Goal: Task Accomplishment & Management: Manage account settings

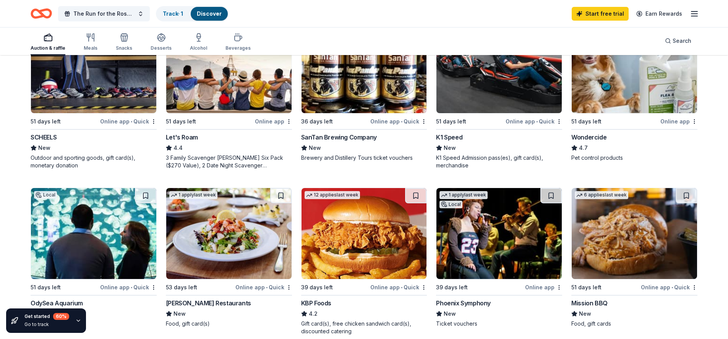
scroll to position [578, 0]
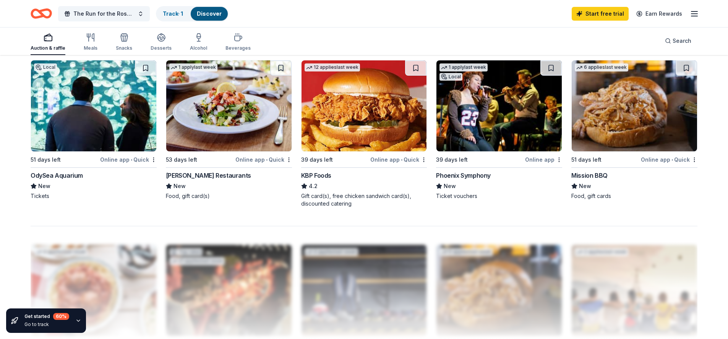
click at [471, 118] on img at bounding box center [498, 105] width 125 height 91
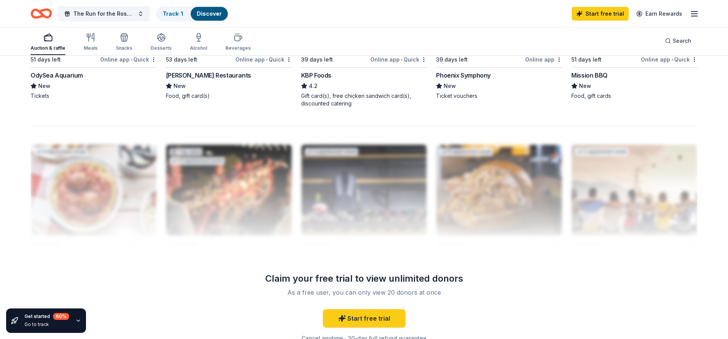
scroll to position [771, 0]
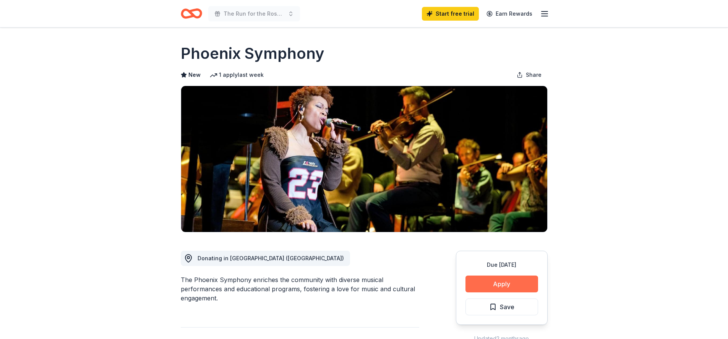
click at [505, 281] on button "Apply" at bounding box center [501, 283] width 73 height 17
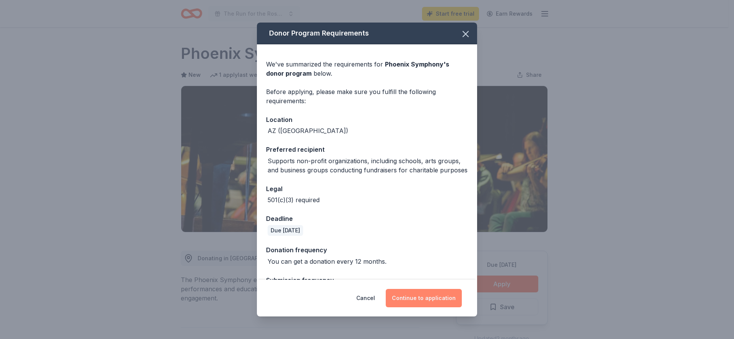
click at [431, 296] on button "Continue to application" at bounding box center [423, 298] width 76 height 18
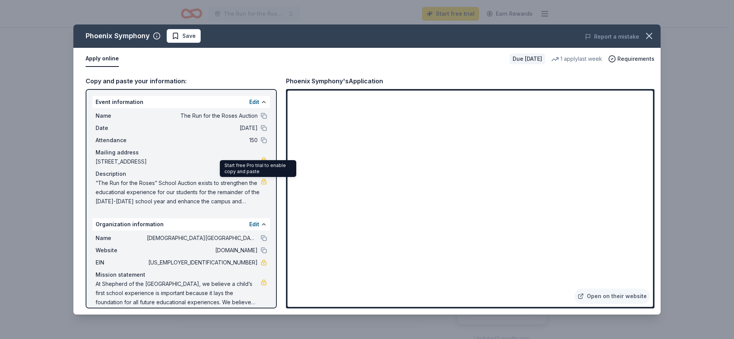
click at [261, 181] on link at bounding box center [264, 181] width 6 height 6
click at [249, 101] on button "Edit" at bounding box center [254, 101] width 10 height 9
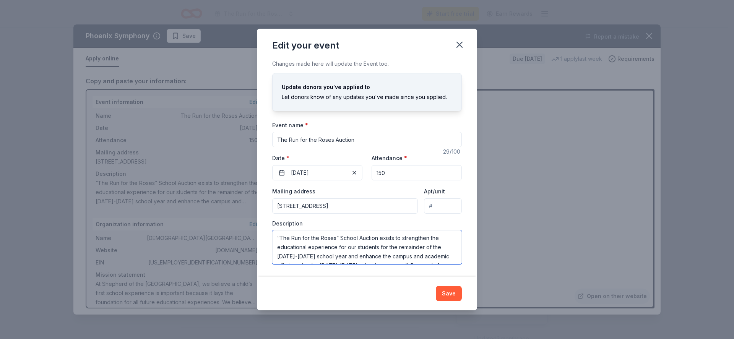
drag, startPoint x: 434, startPoint y: 257, endPoint x: 460, endPoint y: 251, distance: 26.2
click at [437, 323] on div "Edit your event Changes made here will update the Event too. Update donors you'…" at bounding box center [367, 169] width 734 height 339
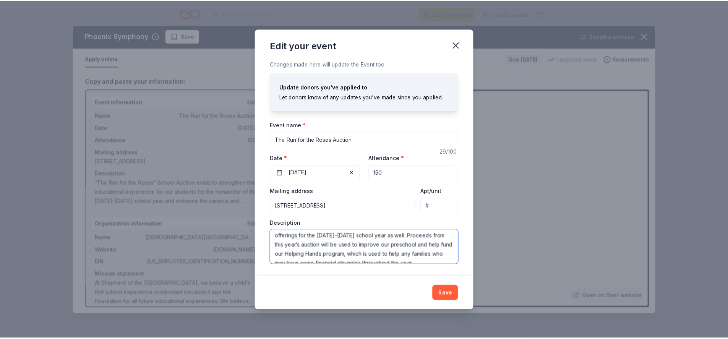
scroll to position [37, 0]
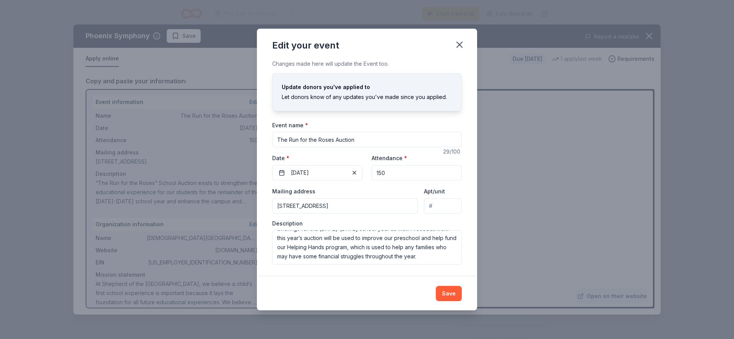
drag, startPoint x: 461, startPoint y: 45, endPoint x: 456, endPoint y: 110, distance: 65.5
click at [460, 45] on icon "button" at bounding box center [459, 44] width 11 height 11
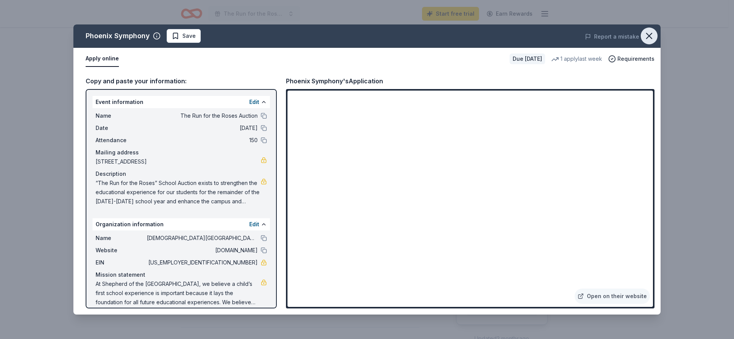
click at [651, 35] on icon "button" at bounding box center [648, 36] width 11 height 11
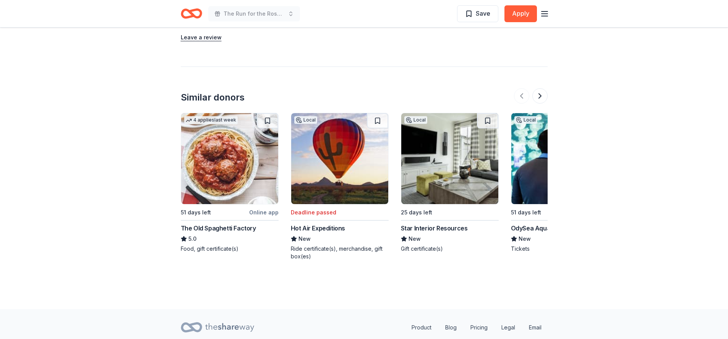
scroll to position [756, 0]
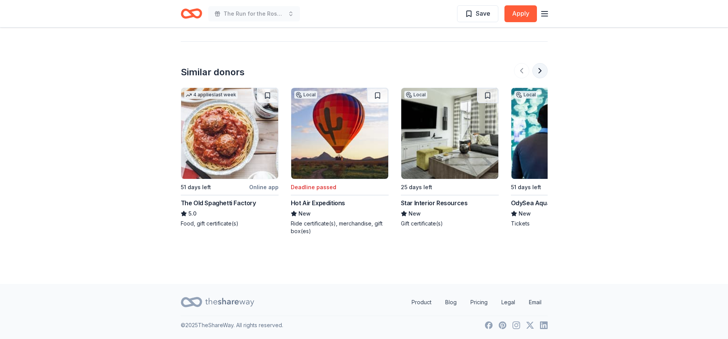
click at [543, 70] on button at bounding box center [539, 70] width 15 height 15
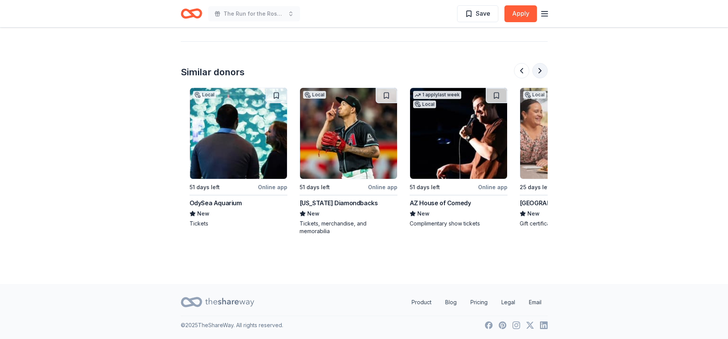
scroll to position [0, 330]
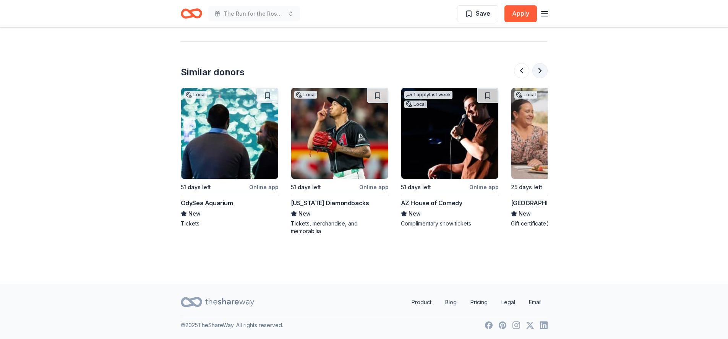
click at [544, 70] on button at bounding box center [539, 70] width 15 height 15
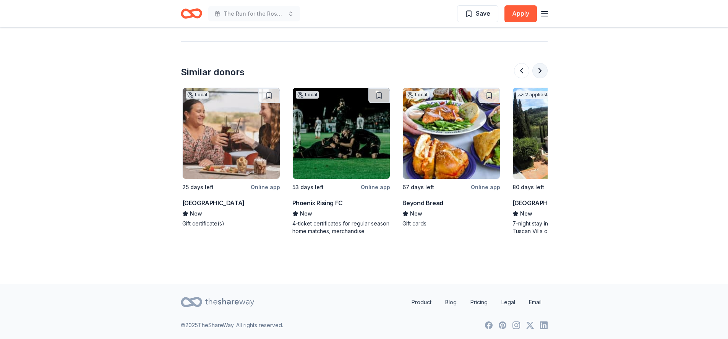
scroll to position [0, 660]
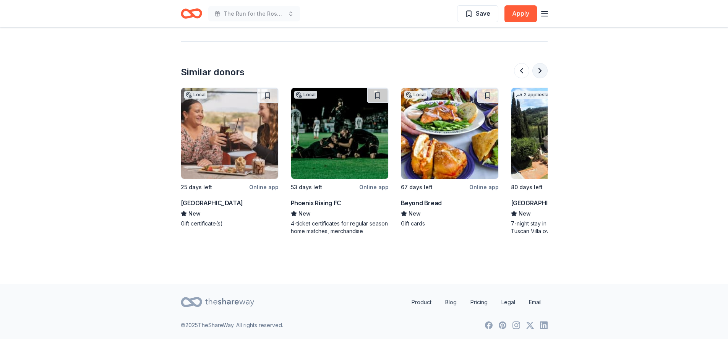
click at [544, 70] on button at bounding box center [539, 70] width 15 height 15
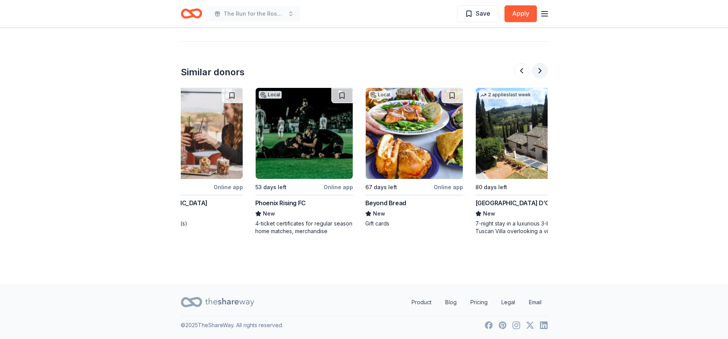
scroll to position [0, 721]
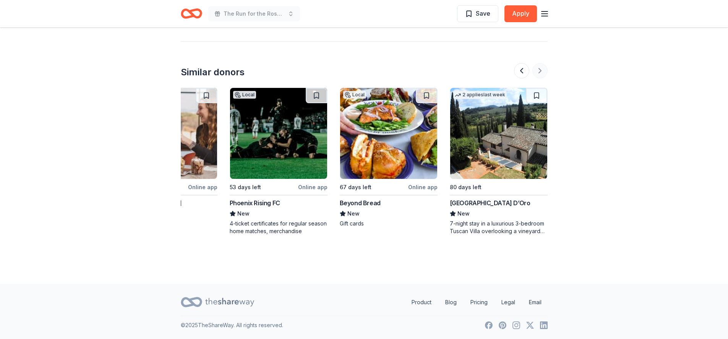
click at [544, 70] on div at bounding box center [531, 70] width 34 height 15
click at [494, 133] on img at bounding box center [498, 133] width 97 height 91
click at [518, 72] on button at bounding box center [521, 70] width 15 height 15
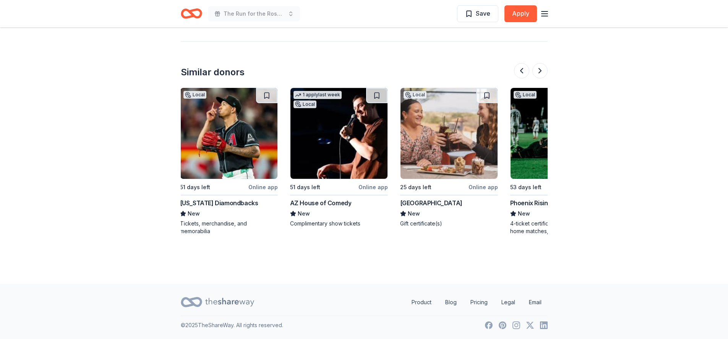
scroll to position [0, 440]
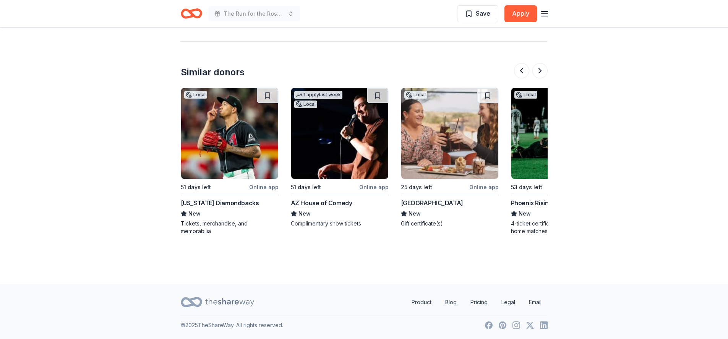
click at [433, 134] on img at bounding box center [449, 133] width 97 height 91
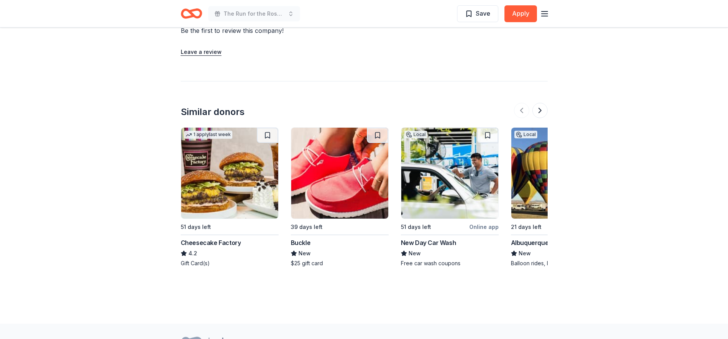
scroll to position [847, 0]
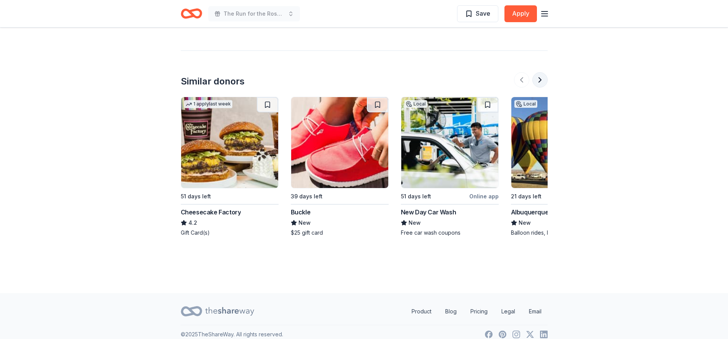
click at [546, 74] on button at bounding box center [539, 79] width 15 height 15
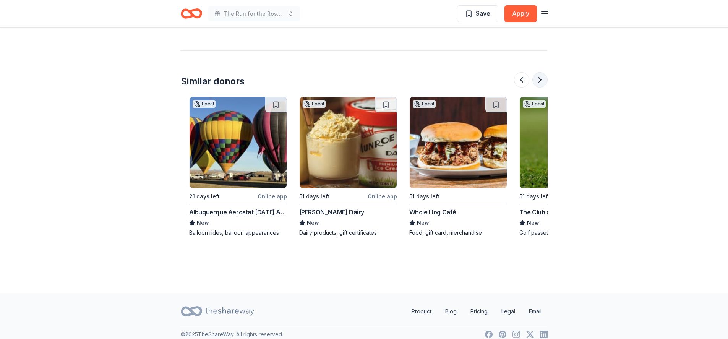
scroll to position [0, 330]
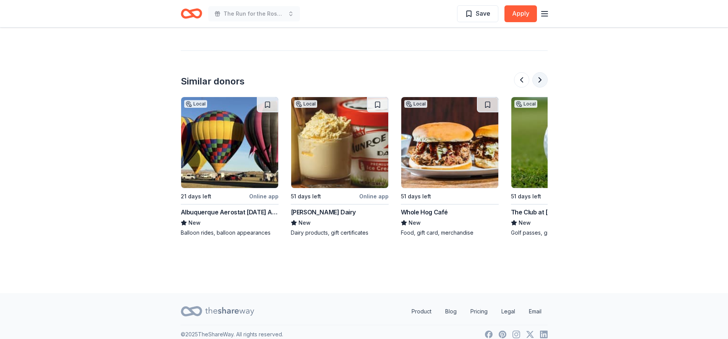
click at [546, 74] on button at bounding box center [539, 79] width 15 height 15
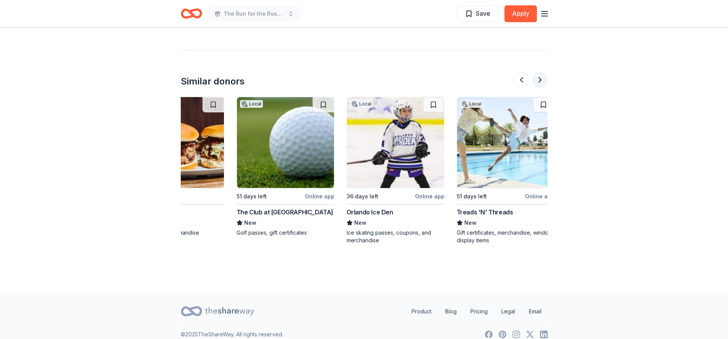
scroll to position [0, 660]
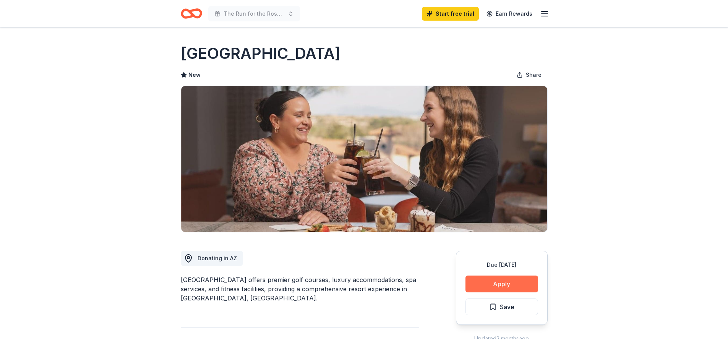
click at [507, 283] on button "Apply" at bounding box center [501, 283] width 73 height 17
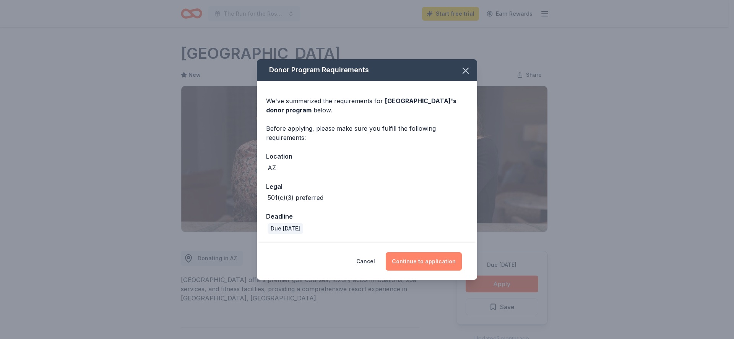
click at [400, 257] on button "Continue to application" at bounding box center [423, 261] width 76 height 18
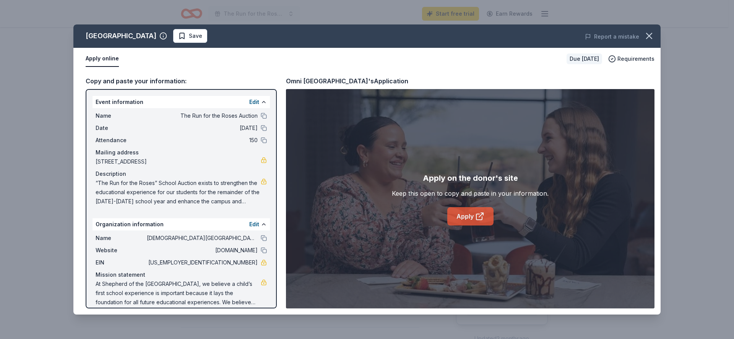
click at [456, 214] on link "Apply" at bounding box center [470, 216] width 46 height 18
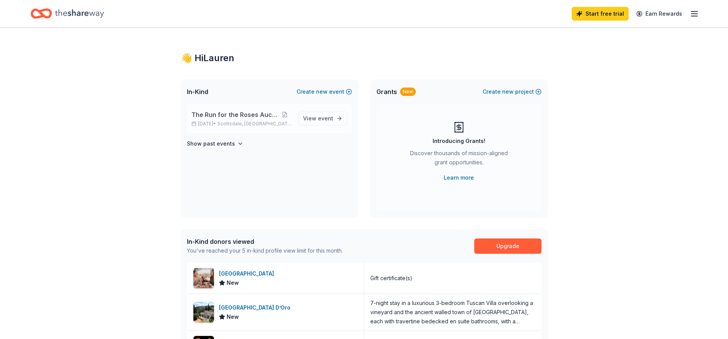
click at [209, 110] on span "The Run for the Roses Auction" at bounding box center [234, 114] width 86 height 9
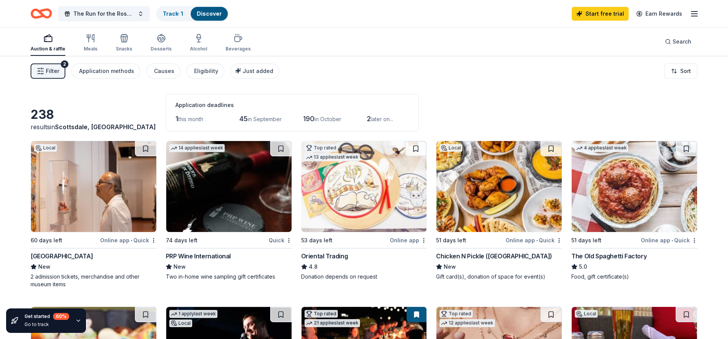
click at [696, 15] on icon "button" at bounding box center [694, 13] width 9 height 9
drag, startPoint x: 460, startPoint y: 49, endPoint x: 461, endPoint y: 44, distance: 4.6
click at [461, 44] on div "Auction & raffle Meals Snacks Desserts Alcohol Beverages Search" at bounding box center [364, 42] width 667 height 28
click at [105, 14] on span "The Run for the Roses Auction" at bounding box center [103, 13] width 61 height 9
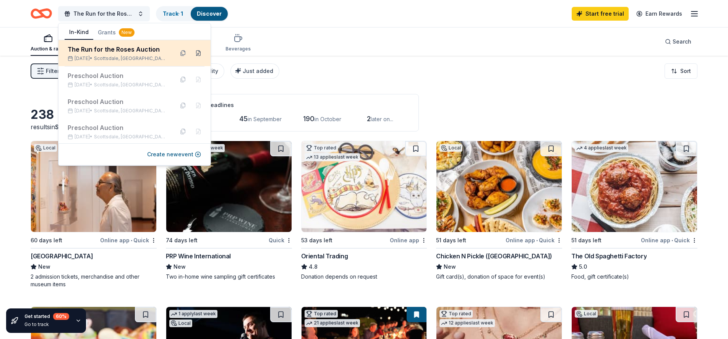
click at [194, 53] on button at bounding box center [198, 53] width 12 height 12
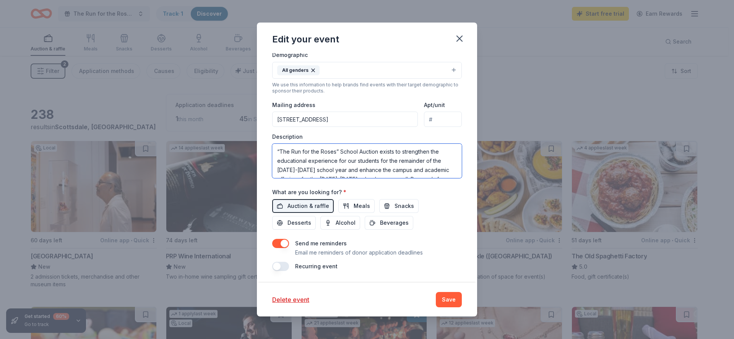
drag, startPoint x: 334, startPoint y: 167, endPoint x: 251, endPoint y: 126, distance: 91.9
click at [251, 126] on div "Edit your event Update donors you've applied to Let donors know of any updates …" at bounding box center [367, 169] width 734 height 339
click at [458, 40] on icon "button" at bounding box center [459, 38] width 11 height 11
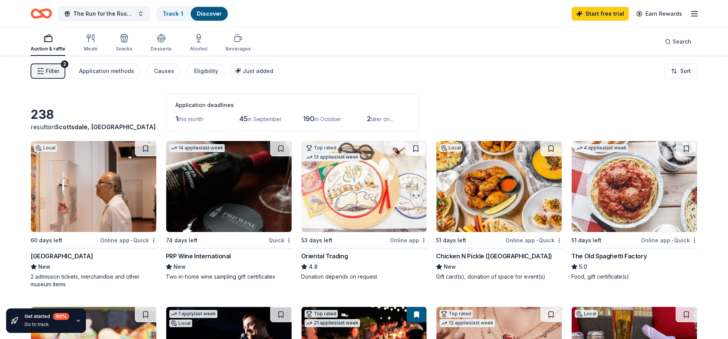
click at [702, 18] on div "The Run for the Roses Auction Track · 1 Discover Start free trial Earn Rewards" at bounding box center [364, 13] width 728 height 27
click at [697, 14] on line "button" at bounding box center [694, 14] width 6 height 0
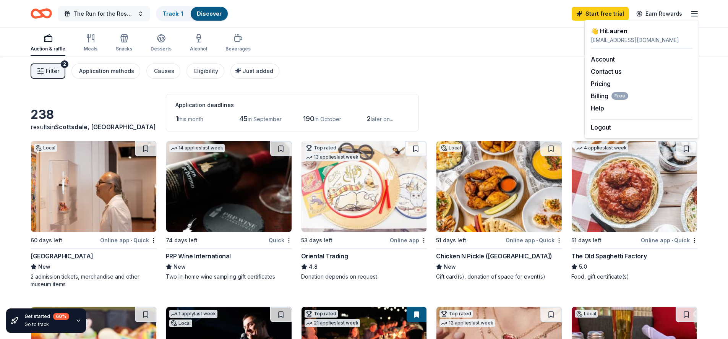
click at [109, 7] on button "The Run for the Roses Auction" at bounding box center [104, 13] width 92 height 15
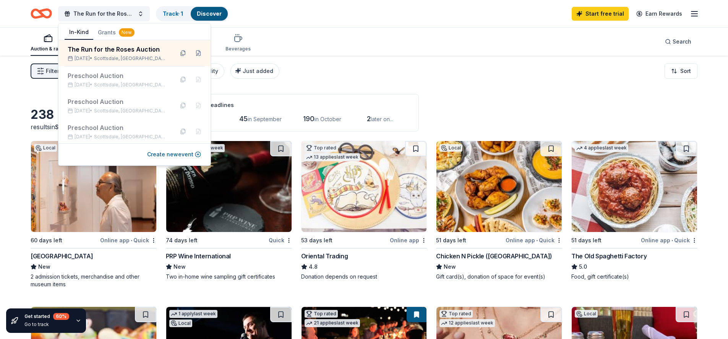
click at [690, 15] on icon "button" at bounding box center [694, 13] width 9 height 9
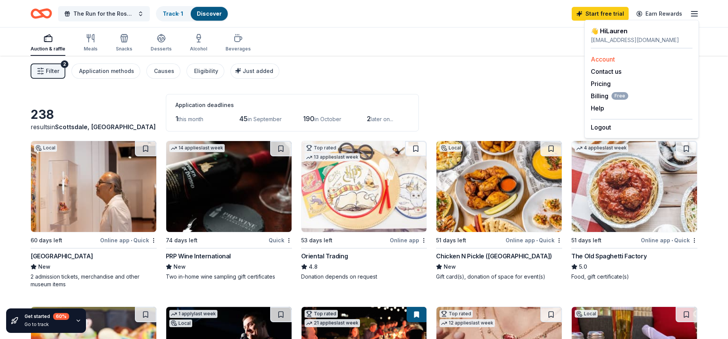
click at [606, 58] on link "Account" at bounding box center [603, 59] width 24 height 8
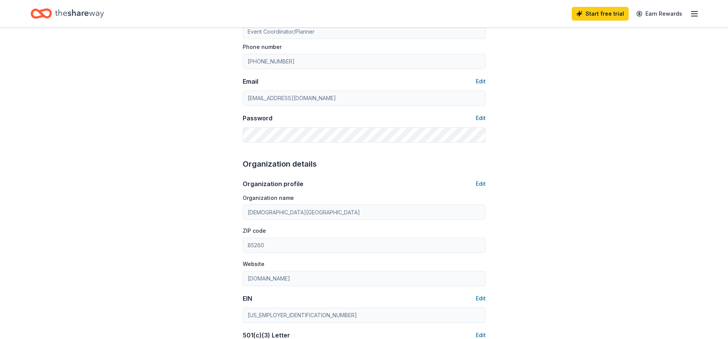
scroll to position [426, 0]
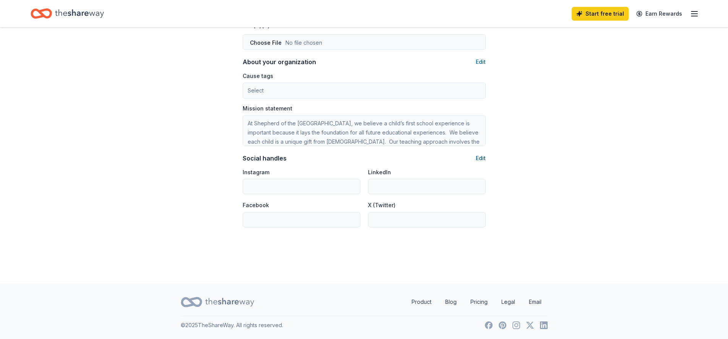
click at [479, 159] on button "Edit" at bounding box center [481, 158] width 10 height 9
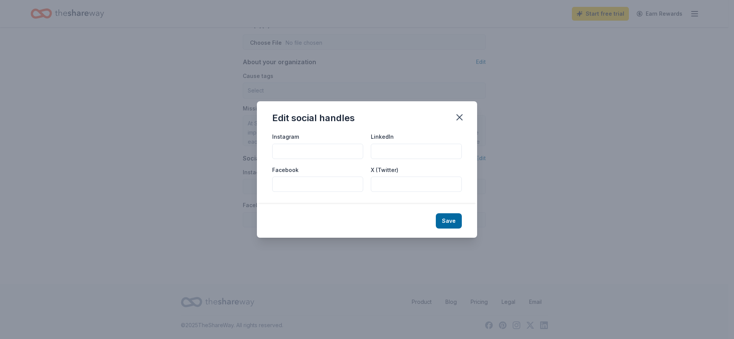
click at [466, 123] on div "Edit social handles" at bounding box center [367, 116] width 220 height 31
click at [448, 109] on div "Edit social handles" at bounding box center [367, 116] width 220 height 31
click at [453, 113] on button "button" at bounding box center [459, 117] width 17 height 17
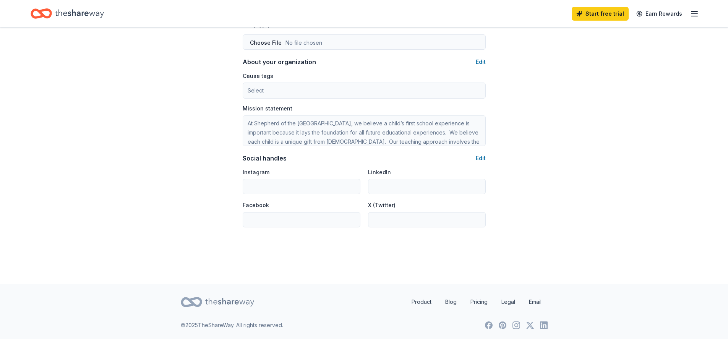
drag, startPoint x: 334, startPoint y: 109, endPoint x: 359, endPoint y: 118, distance: 26.5
click at [336, 110] on div "Mission statement At Shepherd of the [GEOGRAPHIC_DATA], we believe a child’s fi…" at bounding box center [364, 125] width 243 height 41
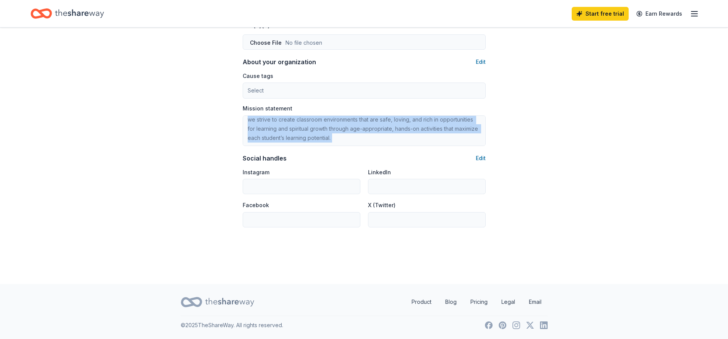
click at [362, 141] on div "Organization profile Edit Organization name [DEMOGRAPHIC_DATA] ZIP code 85260 W…" at bounding box center [364, 43] width 243 height 367
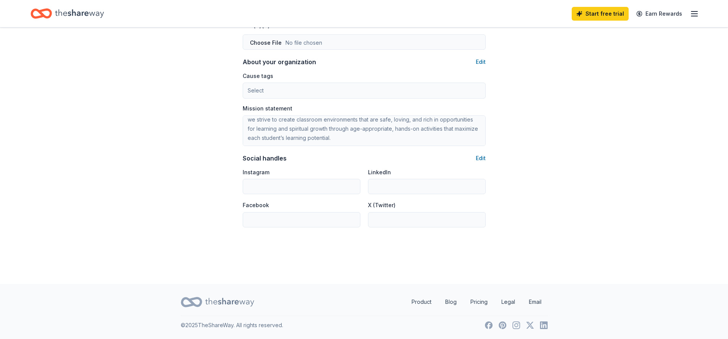
drag, startPoint x: 365, startPoint y: 141, endPoint x: 329, endPoint y: 144, distance: 36.1
click at [327, 147] on div "Organization profile Edit Organization name [DEMOGRAPHIC_DATA] ZIP code 85260 W…" at bounding box center [364, 43] width 243 height 367
click at [45, 7] on icon "Home" at bounding box center [41, 14] width 21 height 18
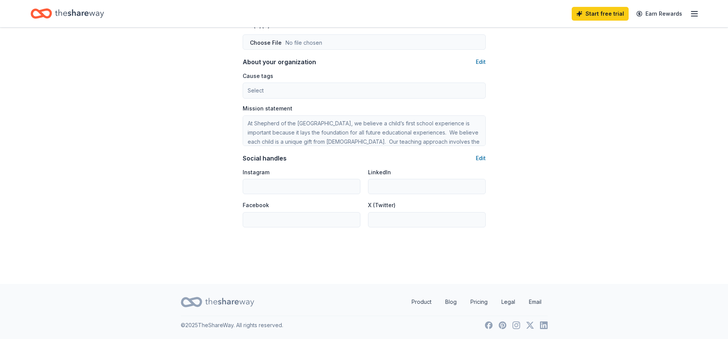
click at [88, 12] on icon "Home" at bounding box center [79, 14] width 49 height 16
